Goal: Find specific page/section: Find specific page/section

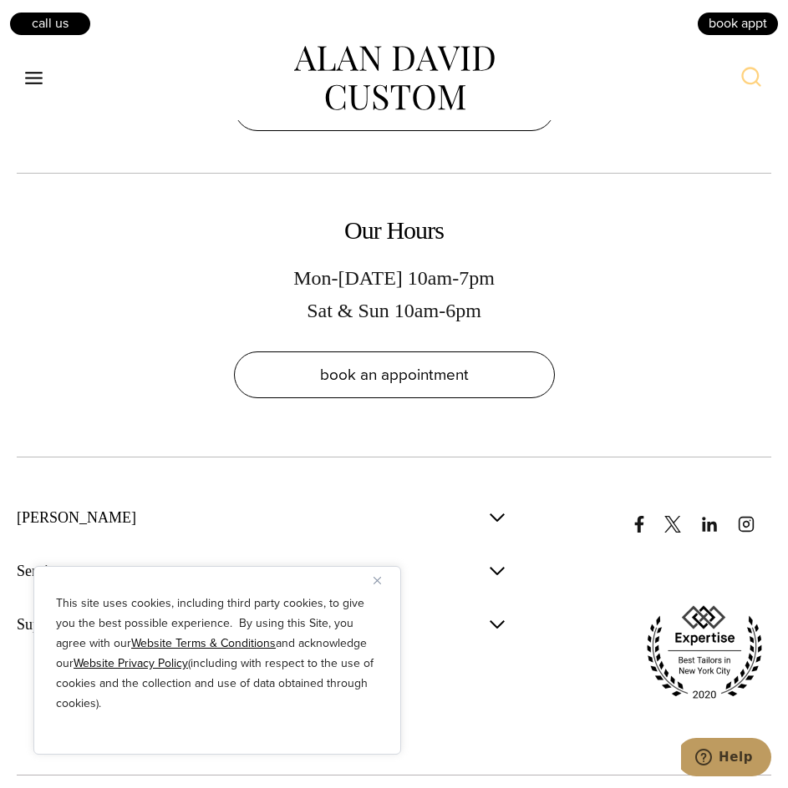
scroll to position [10824, 0]
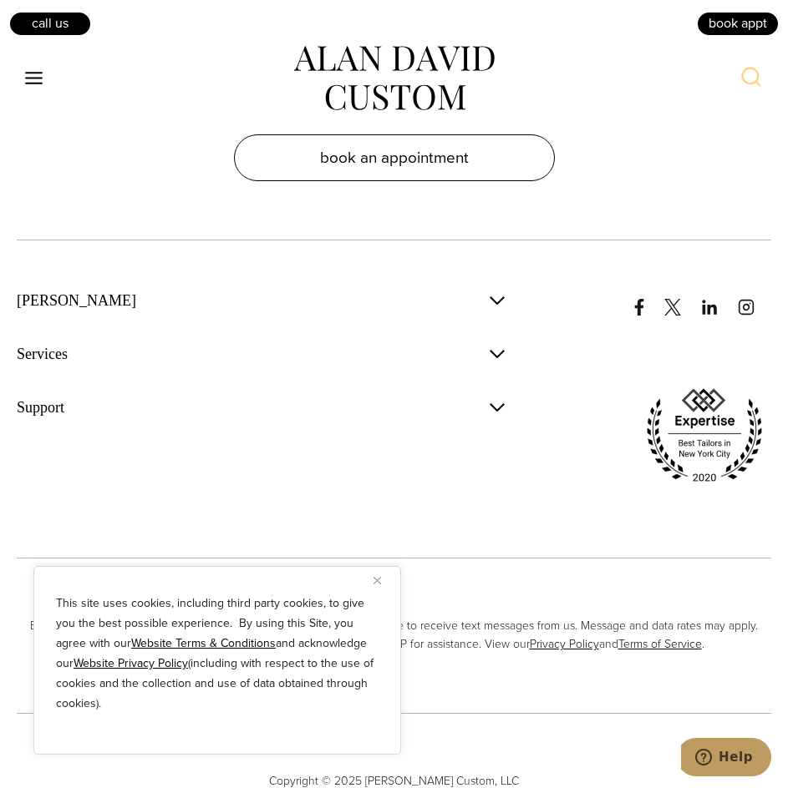
click at [382, 583] on button "Close" at bounding box center [383, 580] width 20 height 20
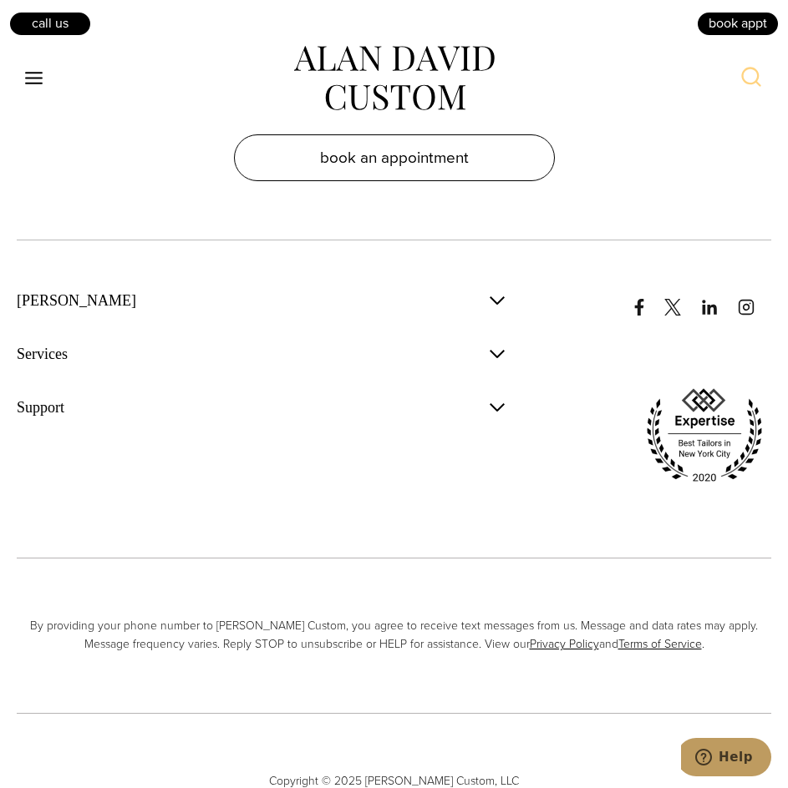
scroll to position [10803, 0]
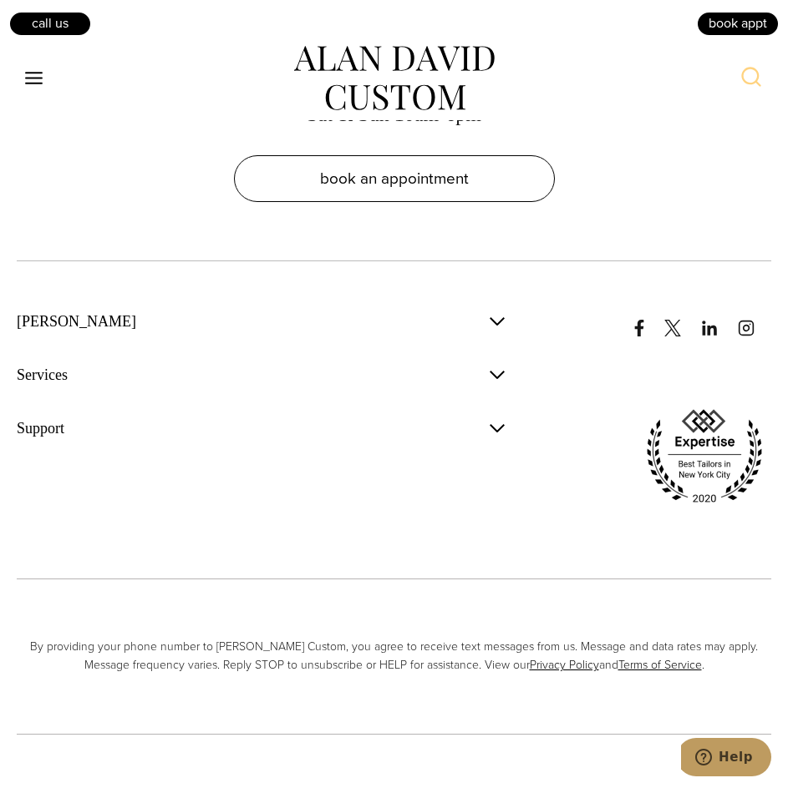
drag, startPoint x: 415, startPoint y: 79, endPoint x: 341, endPoint y: 55, distance: 77.9
click at [342, 54] on img at bounding box center [394, 78] width 200 height 65
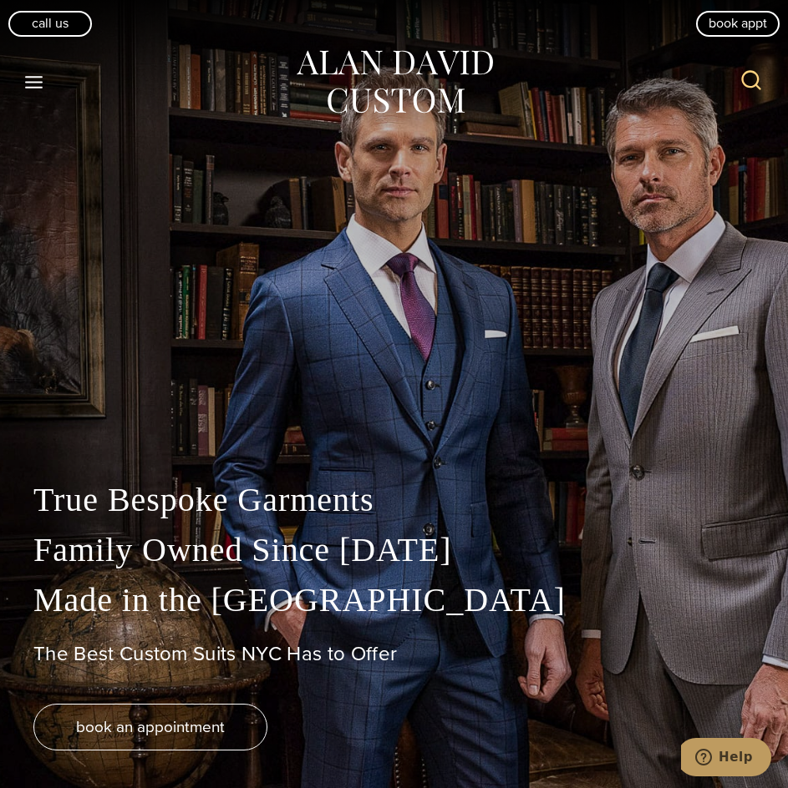
click at [34, 81] on icon "Open menu" at bounding box center [34, 82] width 18 height 13
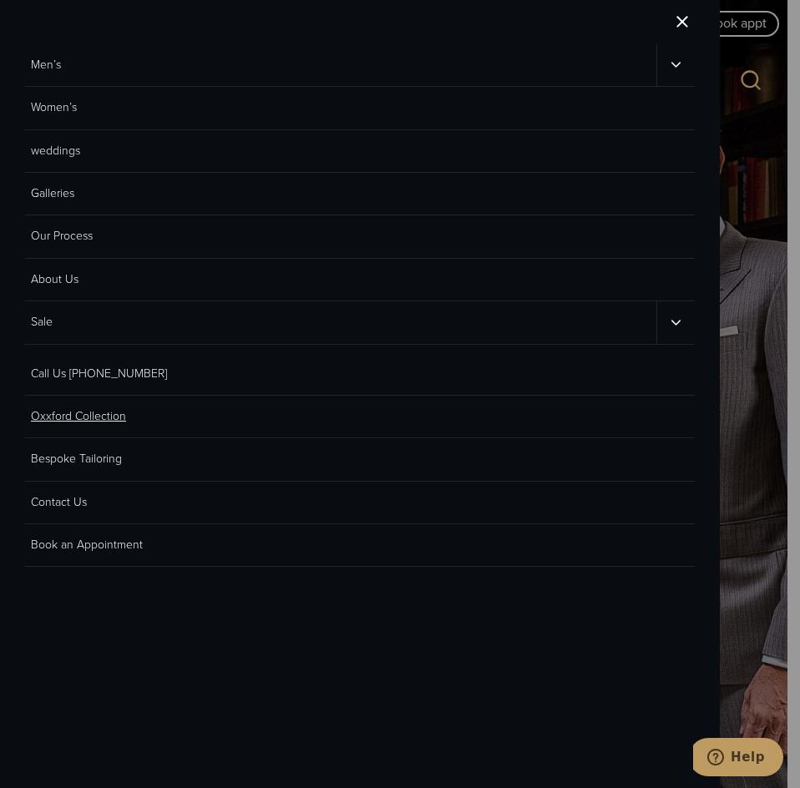
click at [79, 424] on link "Oxxford Collection" at bounding box center [360, 417] width 670 height 43
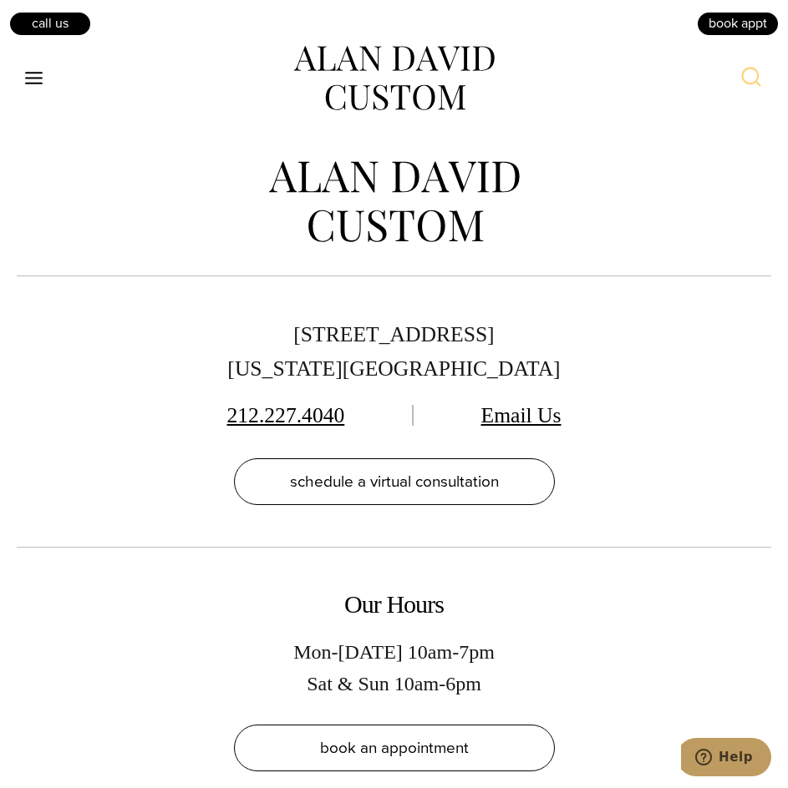
scroll to position [8217, 0]
